Goal: Transaction & Acquisition: Obtain resource

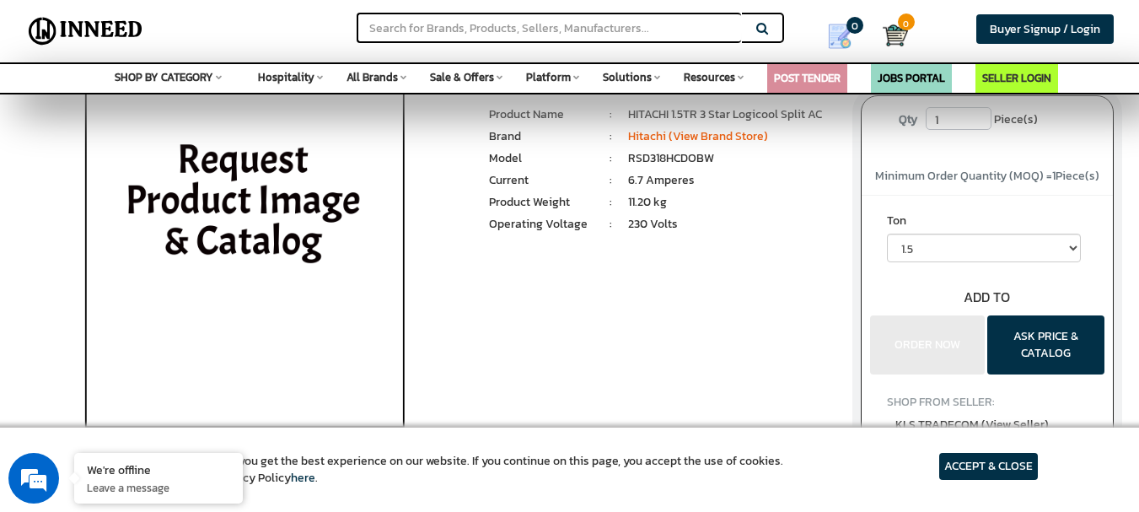
scroll to position [84, 0]
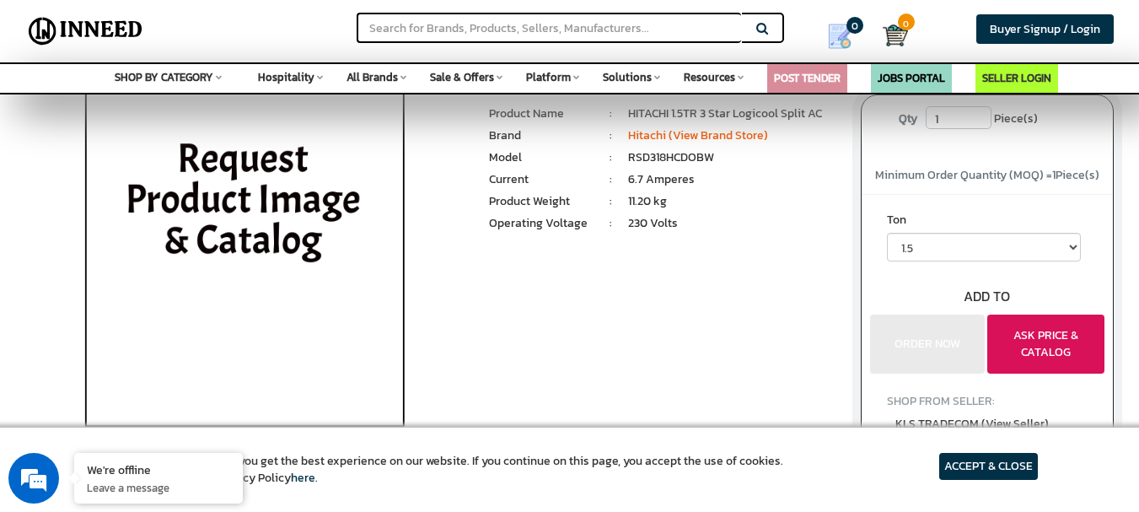
click at [1037, 351] on button "ASK PRICE & CATALOG" at bounding box center [1045, 343] width 117 height 59
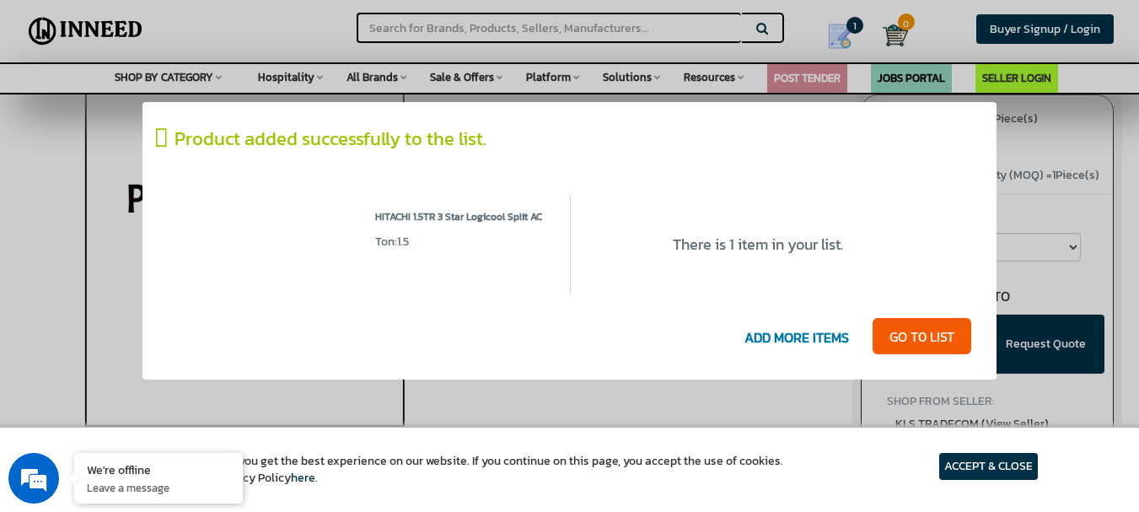
scroll to position [0, 0]
click at [191, 220] on img at bounding box center [264, 224] width 169 height 34
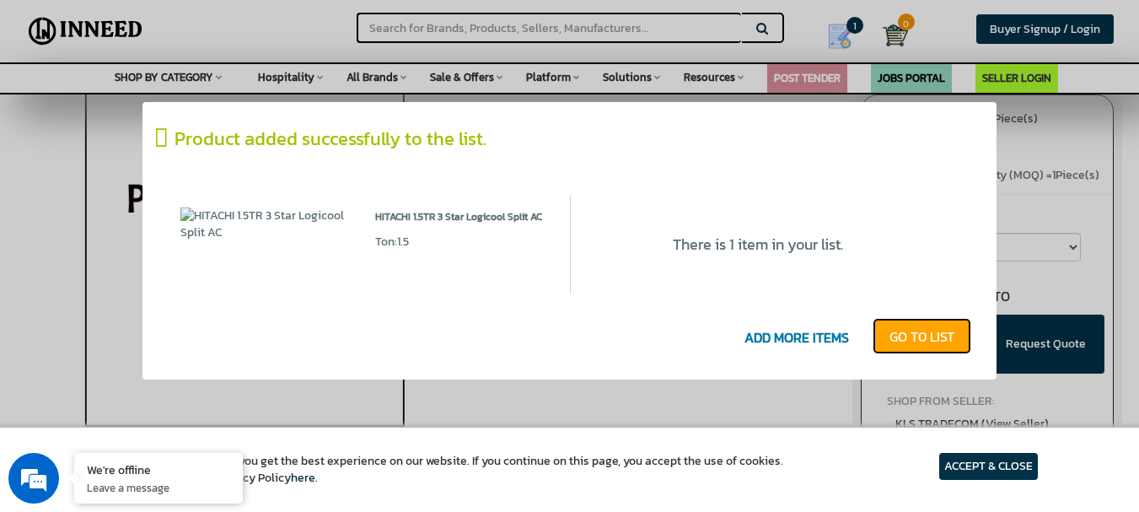
click at [912, 348] on link "GO T0 LIST" at bounding box center [921, 336] width 99 height 37
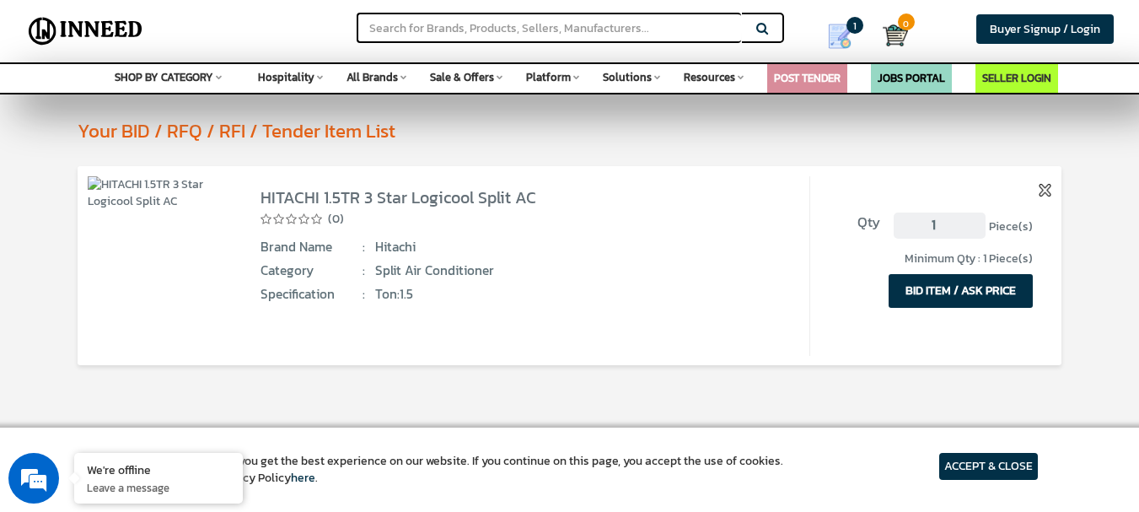
click at [983, 283] on button "BID ITEM / ASK PRICE" at bounding box center [960, 291] width 144 height 34
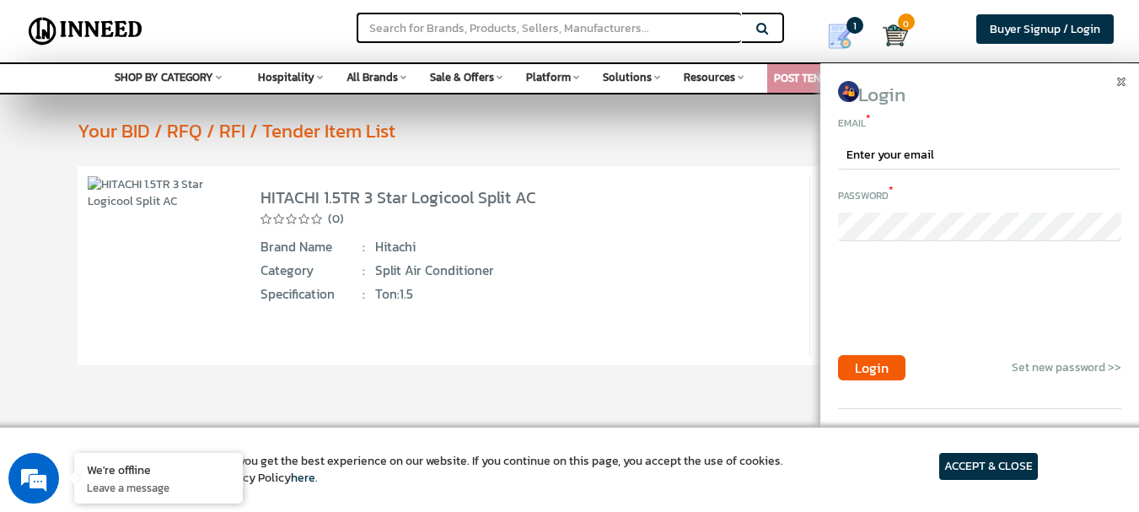
click at [1121, 83] on img at bounding box center [1121, 82] width 8 height 8
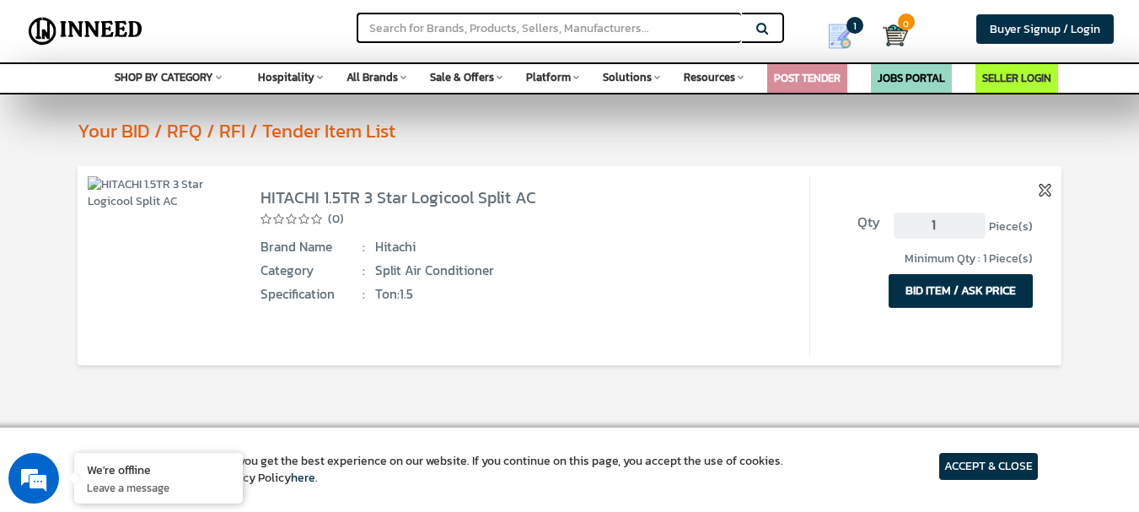
click at [986, 289] on button "BID ITEM / ASK PRICE" at bounding box center [960, 291] width 144 height 34
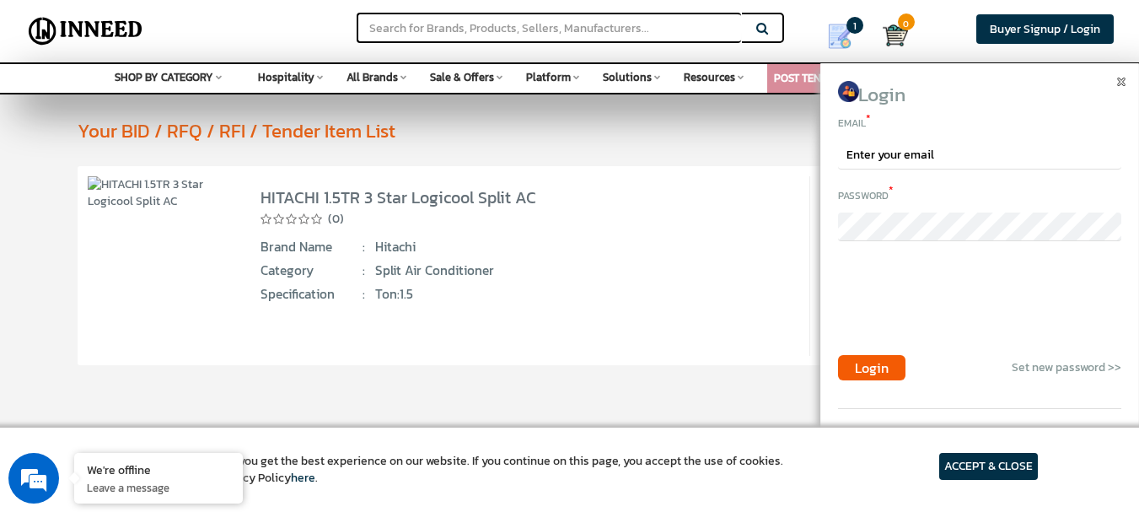
click at [1120, 88] on div at bounding box center [1123, 80] width 13 height 17
click at [1121, 75] on span at bounding box center [1123, 78] width 13 height 13
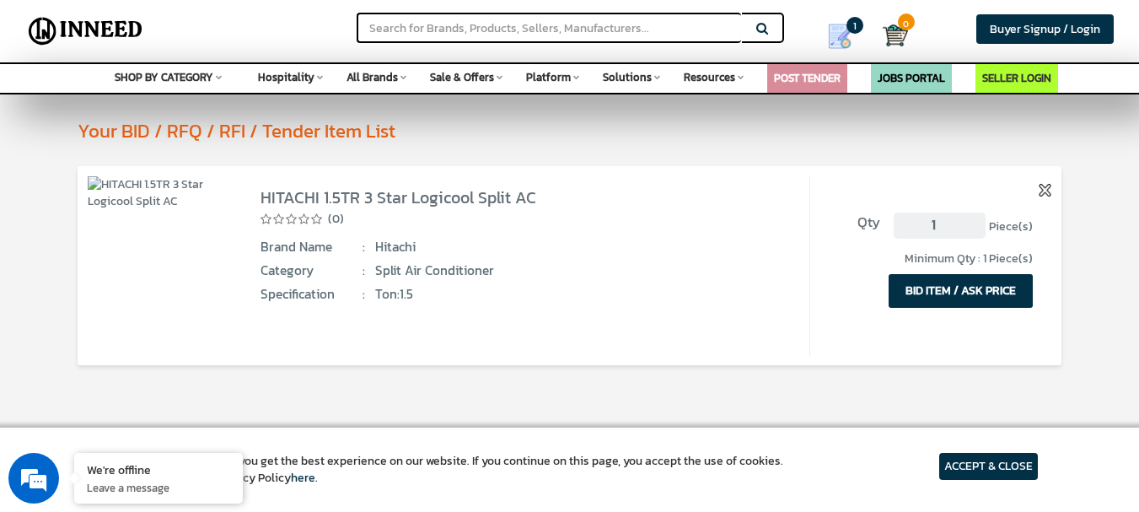
click at [98, 189] on img at bounding box center [160, 193] width 145 height 34
click at [488, 29] on input "text" at bounding box center [549, 28] width 384 height 30
paste input "1.5 Tr Hitachi Make Split Airconditioner With Green Gas (Non Invertor) 3 Star (…"
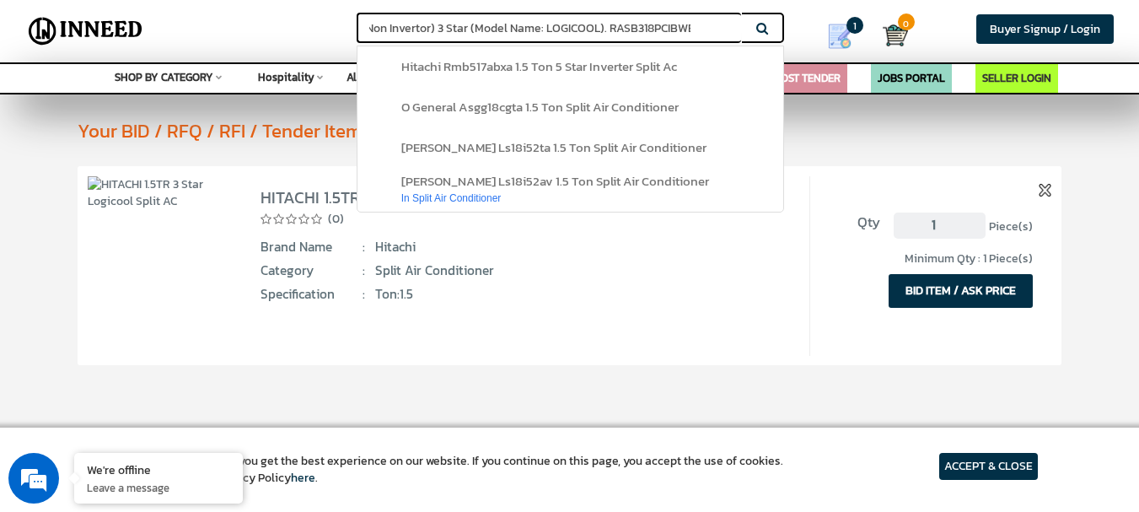
type input "1.5 Tr Hitachi Make Split Airconditioner With Green Gas (Non Invertor) 3 Star (…"
click at [766, 34] on button "Search" at bounding box center [763, 28] width 42 height 30
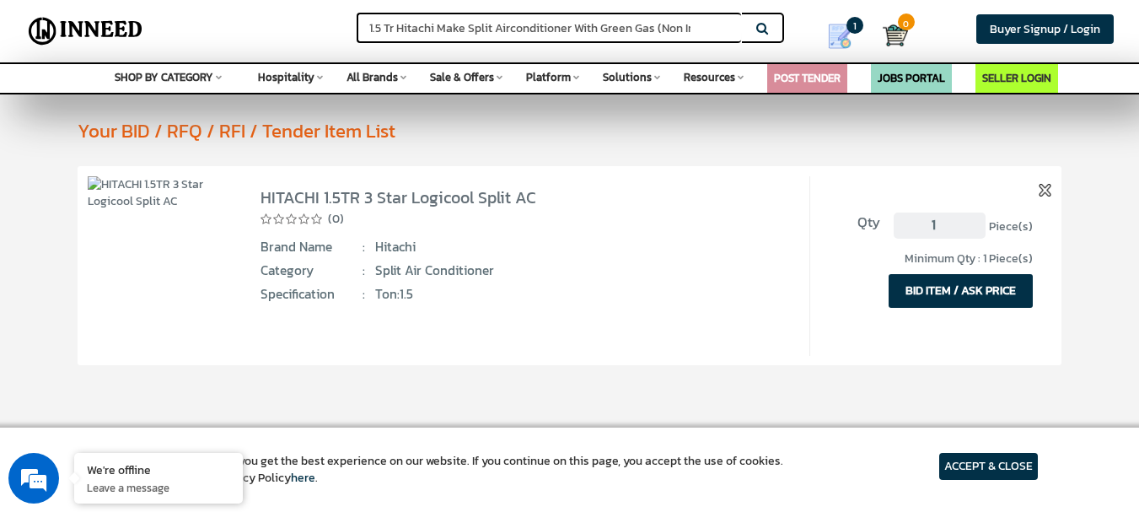
click at [766, 34] on button "Search" at bounding box center [763, 28] width 42 height 30
click at [826, 37] on link "1" at bounding box center [845, 36] width 74 height 39
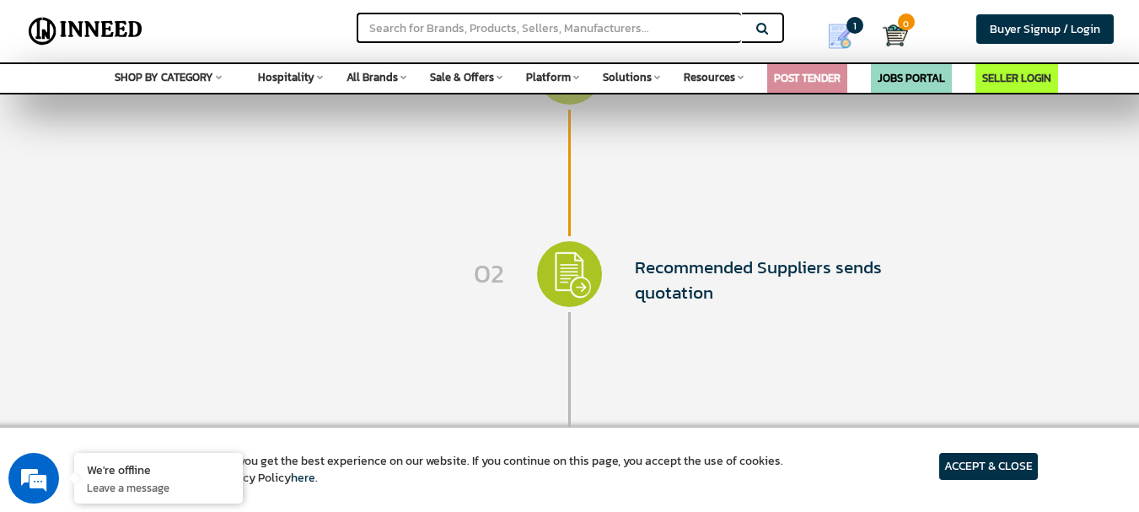
scroll to position [587, 0]
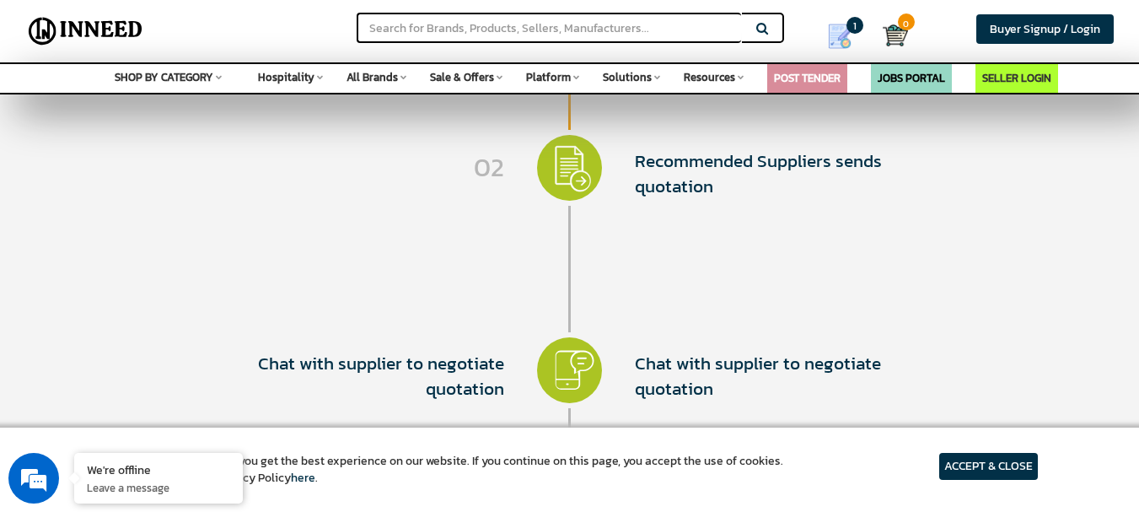
click at [564, 173] on img at bounding box center [570, 168] width 66 height 66
click at [586, 185] on img at bounding box center [570, 168] width 66 height 66
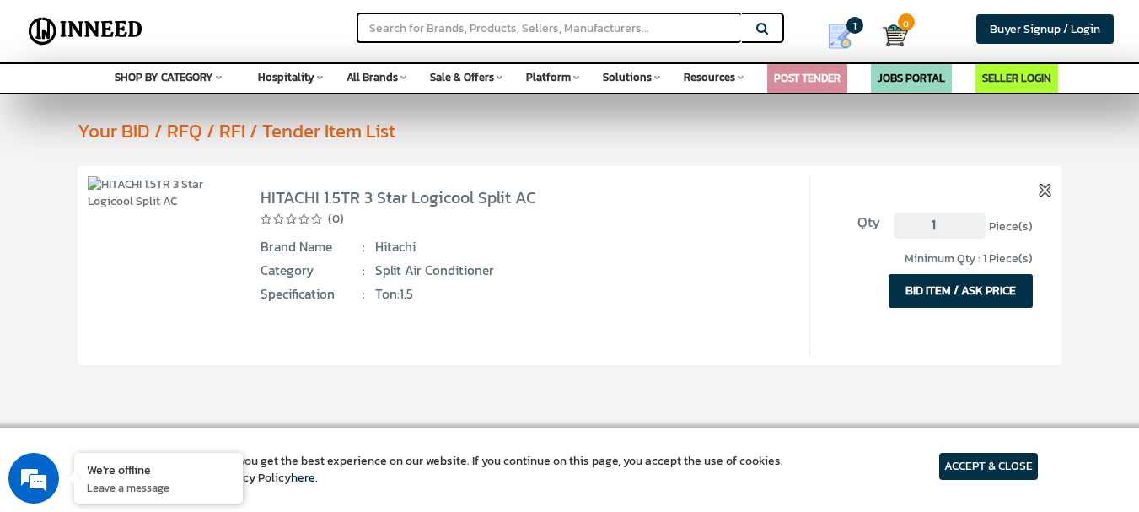
scroll to position [0, 0]
click at [720, 79] on span "Resources" at bounding box center [709, 77] width 51 height 16
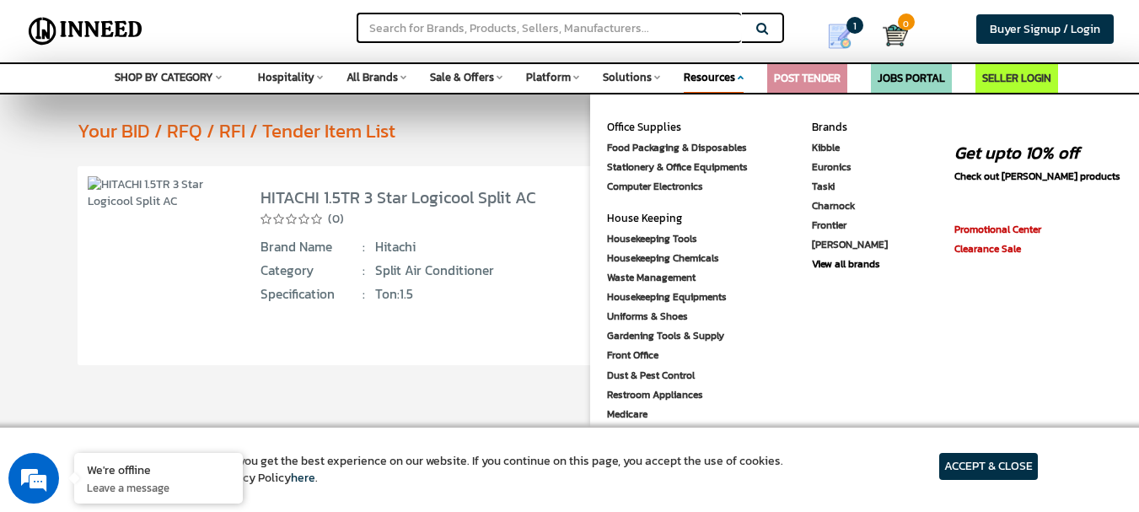
click at [575, 78] on icon at bounding box center [576, 76] width 6 height 9
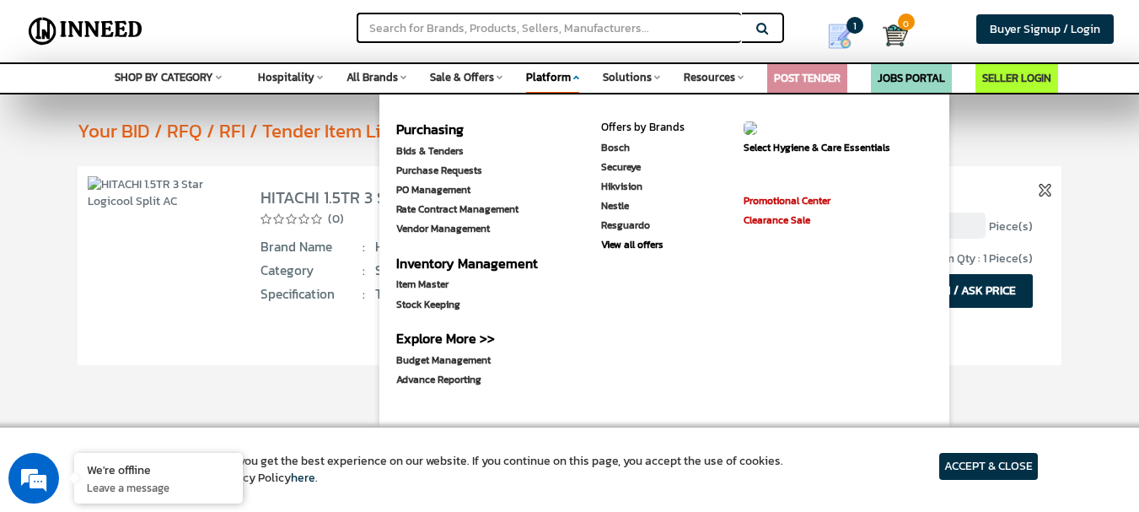
click at [481, 78] on span "Sale & Offers" at bounding box center [462, 77] width 64 height 16
